Goal: Navigation & Orientation: Find specific page/section

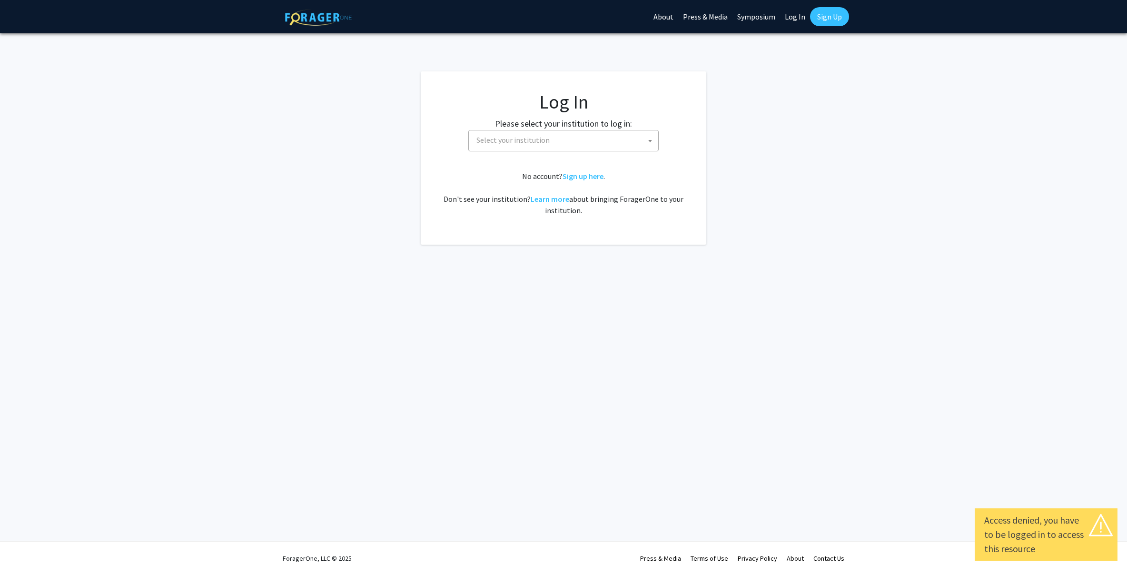
select select
click at [590, 140] on span "Select your institution" at bounding box center [566, 140] width 186 height 20
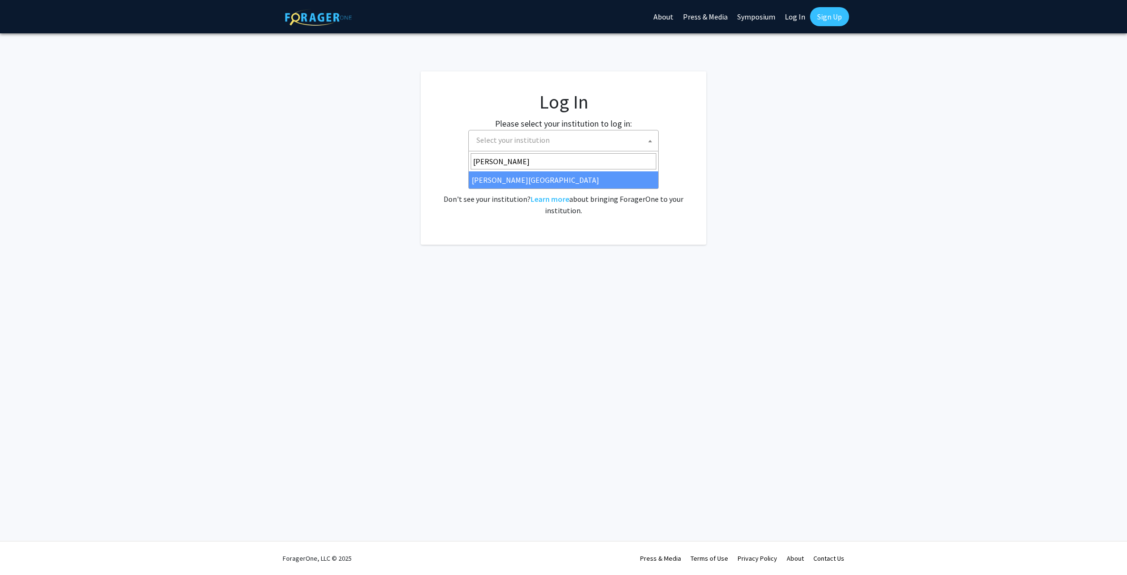
type input "[PERSON_NAME]"
select select "24"
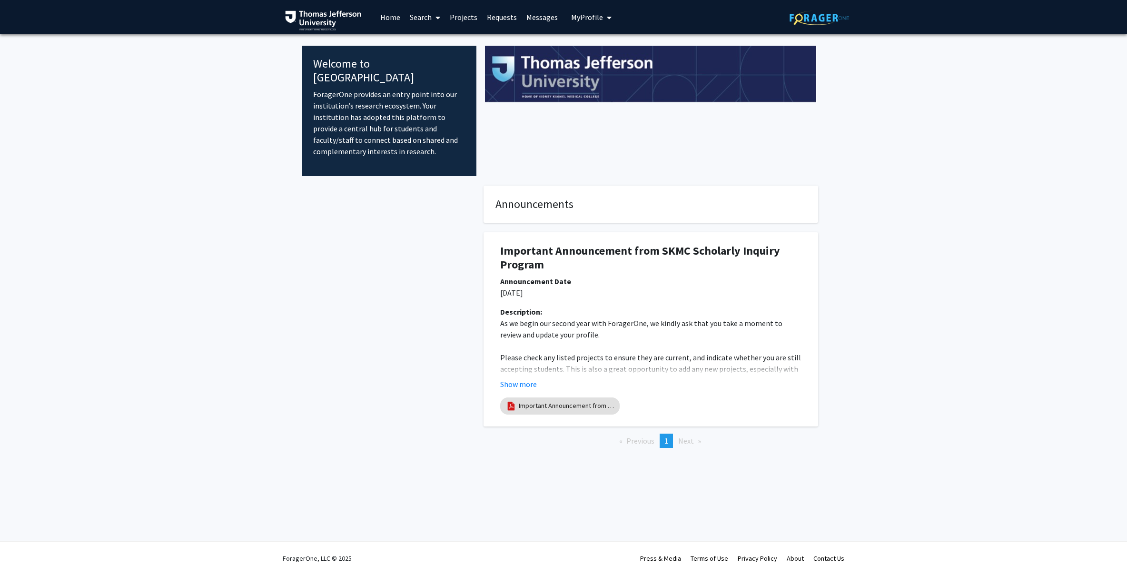
click at [463, 15] on link "Projects" at bounding box center [463, 16] width 37 height 33
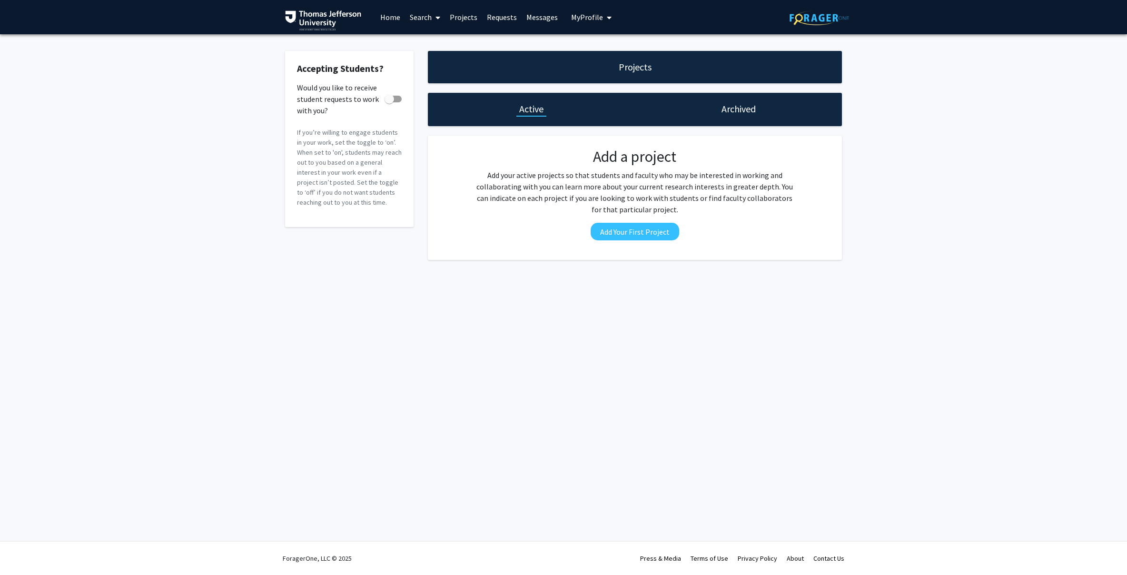
click at [536, 73] on div "Projects" at bounding box center [635, 67] width 414 height 32
click at [656, 72] on div "Projects" at bounding box center [635, 67] width 414 height 32
click at [538, 112] on h1 "Active" at bounding box center [531, 108] width 24 height 13
click at [713, 115] on div "Archived" at bounding box center [738, 109] width 207 height 33
click at [730, 111] on h1 "Archived" at bounding box center [739, 108] width 34 height 13
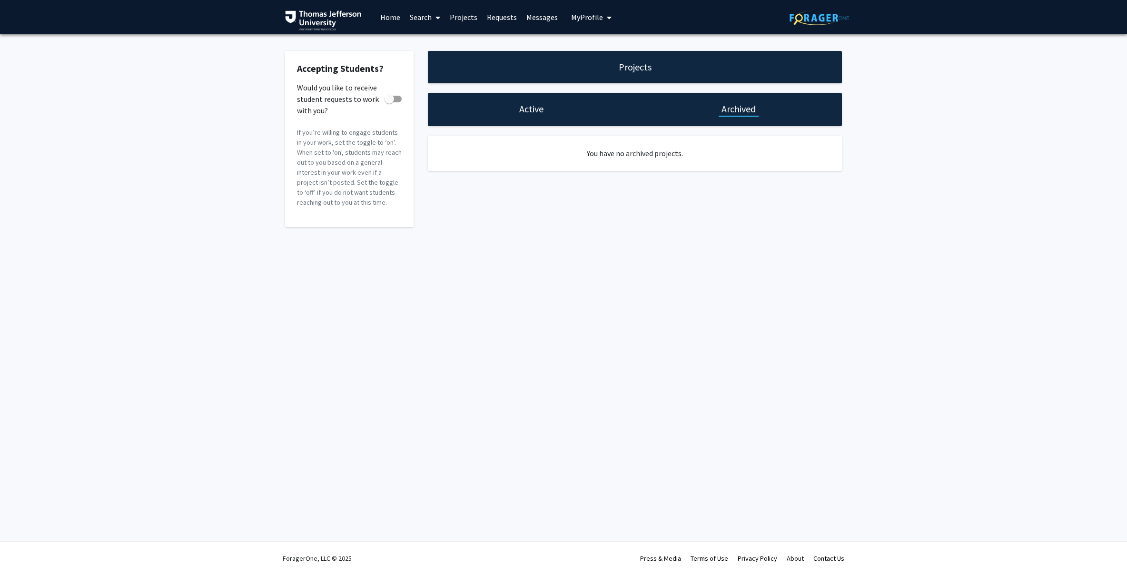
click at [730, 111] on h1 "Archived" at bounding box center [739, 108] width 34 height 13
click at [439, 17] on icon at bounding box center [438, 18] width 5 height 8
click at [444, 49] on span "Faculty/Staff" at bounding box center [440, 43] width 70 height 19
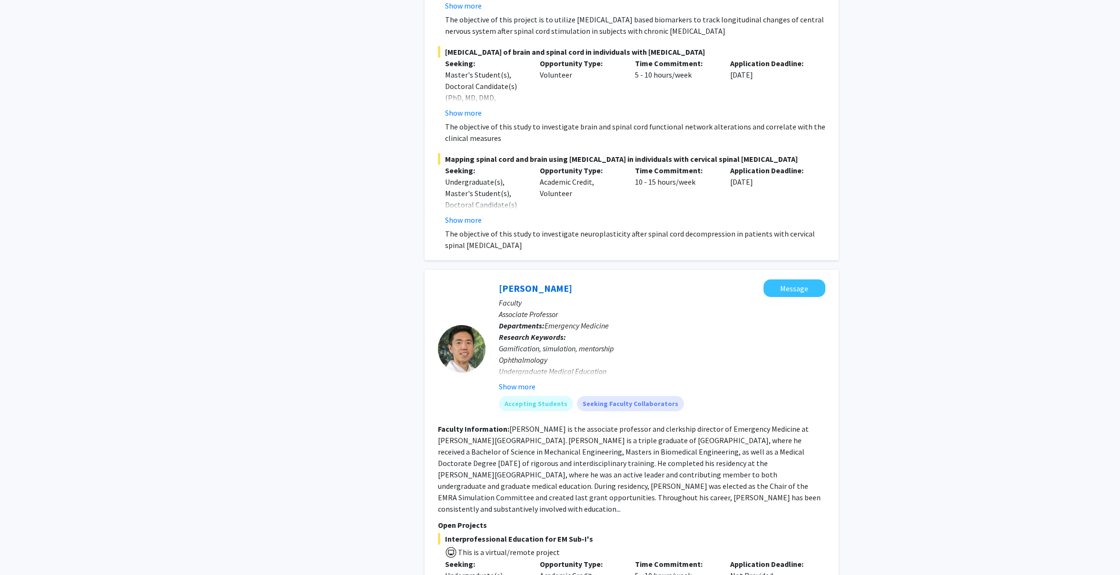
scroll to position [1152, 0]
